Goal: Transaction & Acquisition: Purchase product/service

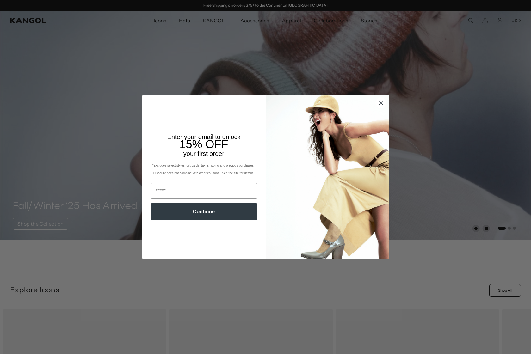
click at [379, 104] on circle "Close dialog" at bounding box center [380, 103] width 10 height 10
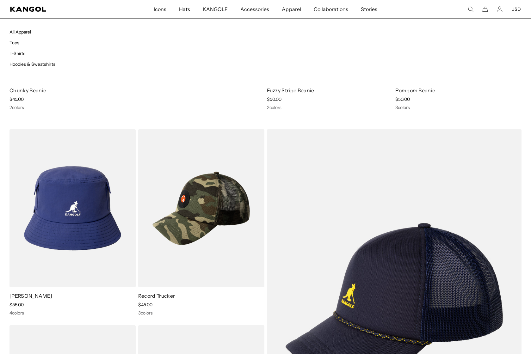
click at [293, 10] on span "Apparel" at bounding box center [291, 9] width 19 height 18
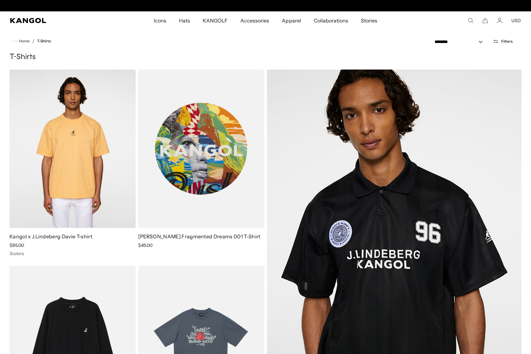
scroll to position [0, 130]
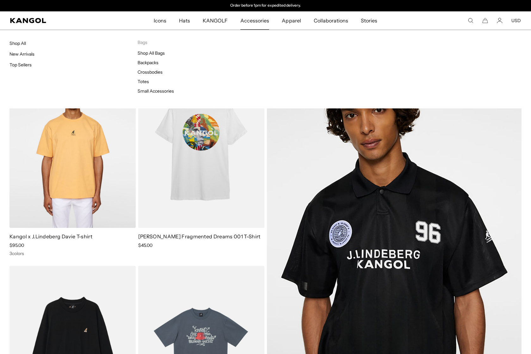
click at [257, 20] on span "Accessories" at bounding box center [254, 20] width 29 height 18
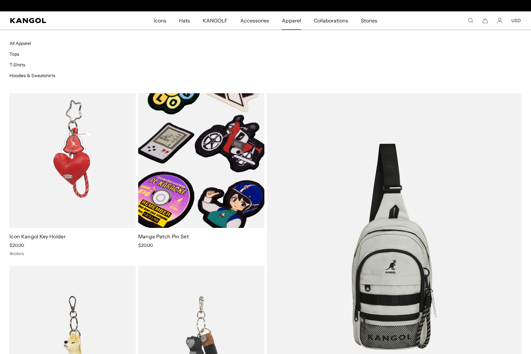
scroll to position [0, 130]
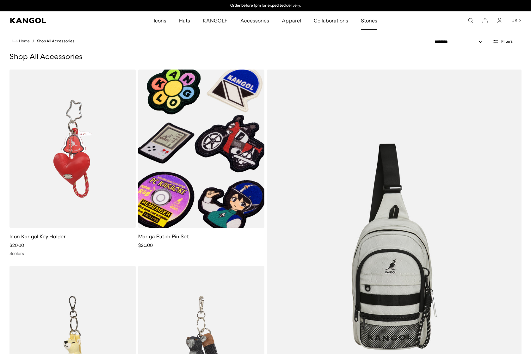
click at [366, 20] on span "Stories" at bounding box center [369, 20] width 16 height 18
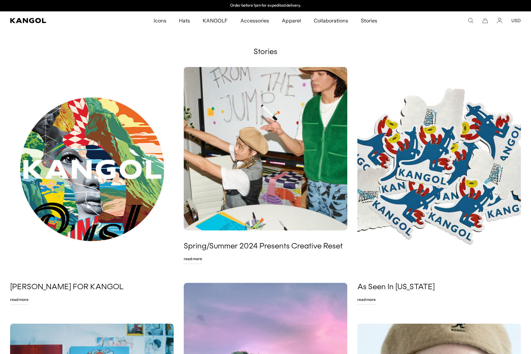
click at [425, 176] on img at bounding box center [438, 169] width 163 height 204
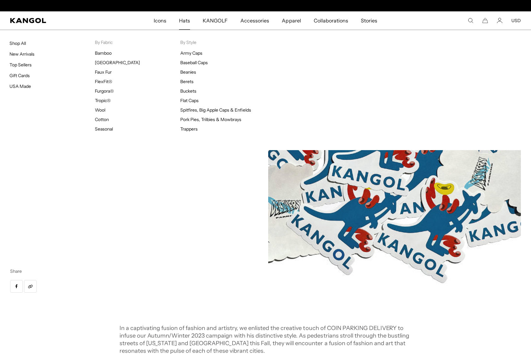
scroll to position [0, 130]
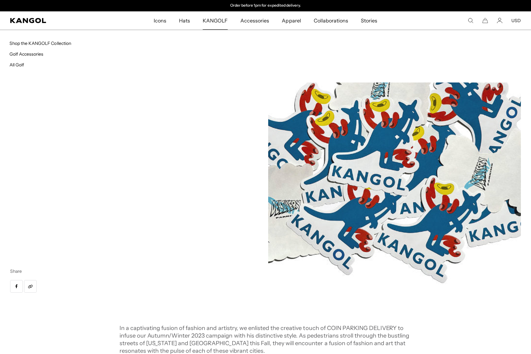
click at [212, 20] on span "KANGOLF" at bounding box center [215, 20] width 25 height 18
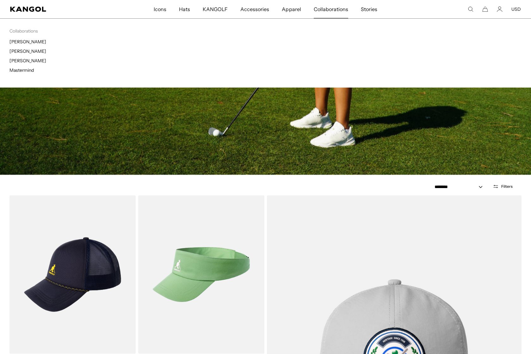
click at [318, 9] on span "Collaborations" at bounding box center [331, 9] width 34 height 18
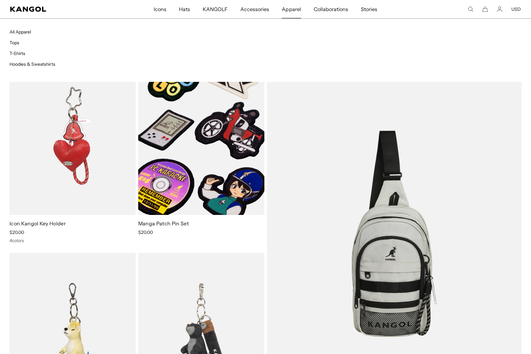
click at [290, 11] on span "Apparel" at bounding box center [291, 9] width 19 height 18
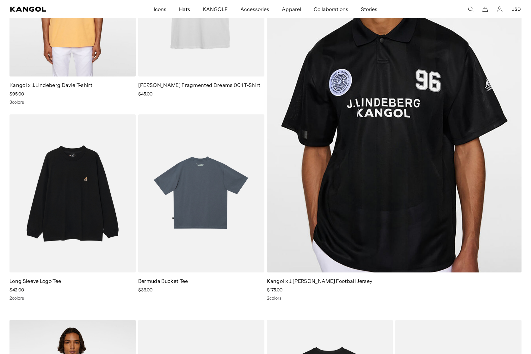
scroll to position [0, 130]
click at [193, 212] on img at bounding box center [201, 193] width 126 height 158
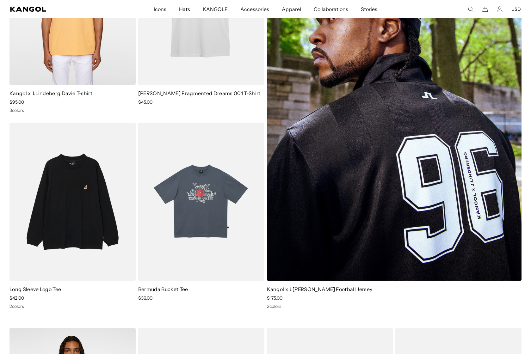
click at [375, 183] on img at bounding box center [394, 103] width 255 height 354
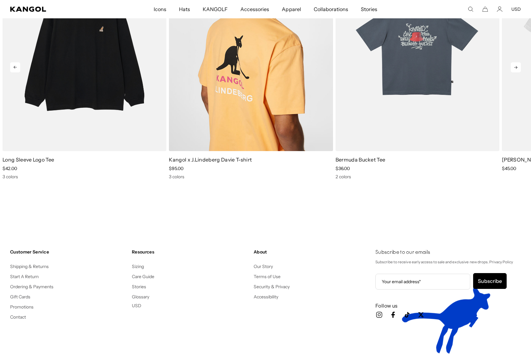
scroll to position [0, 0]
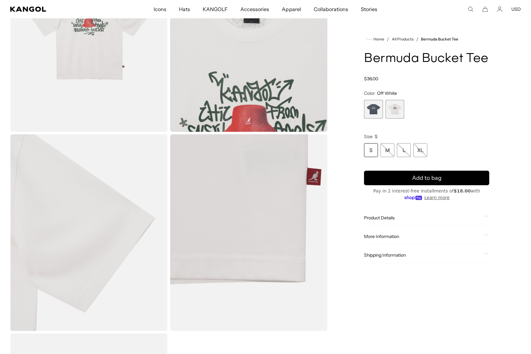
click at [396, 112] on span "2 of 2" at bounding box center [394, 109] width 19 height 19
click at [377, 111] on span "1 of 2" at bounding box center [373, 109] width 19 height 19
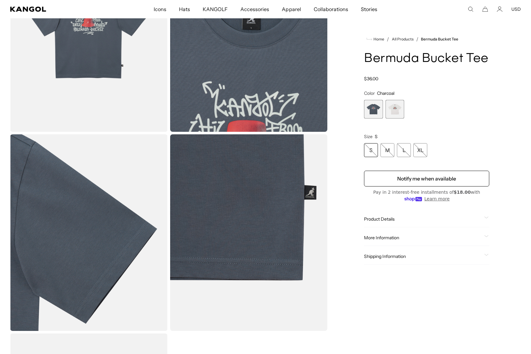
click at [397, 113] on span "2 of 2" at bounding box center [394, 109] width 19 height 19
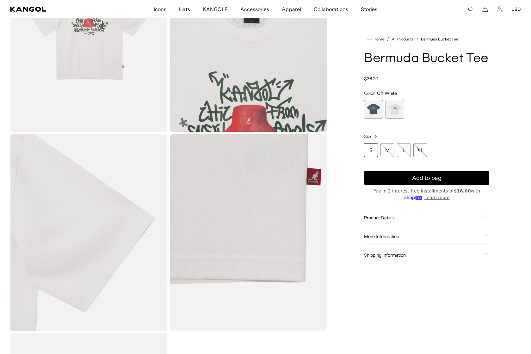
scroll to position [0, 130]
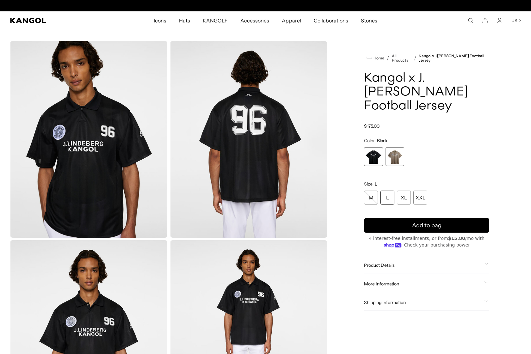
scroll to position [0, 130]
click at [400, 147] on span "2 of 2" at bounding box center [394, 156] width 19 height 19
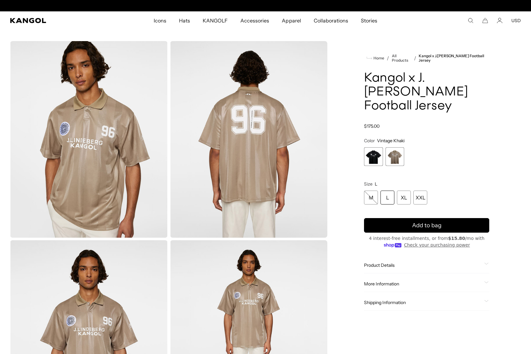
scroll to position [0, 130]
